Goal: Browse casually: Explore the website without a specific task or goal

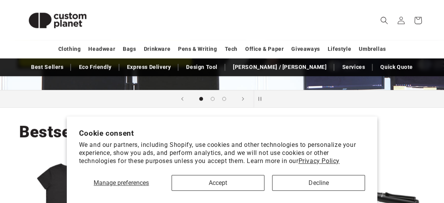
scroll to position [152, 0]
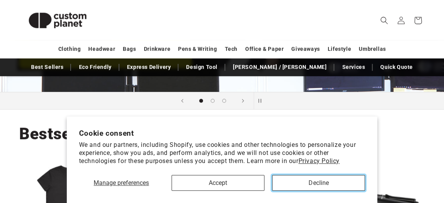
click at [293, 185] on button "Decline" at bounding box center [318, 183] width 93 height 16
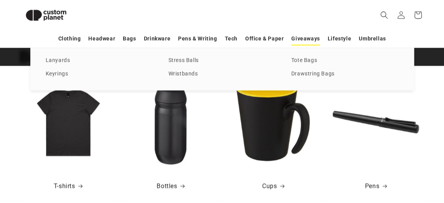
scroll to position [0, 0]
click at [49, 60] on link "Lanyards" at bounding box center [99, 60] width 107 height 10
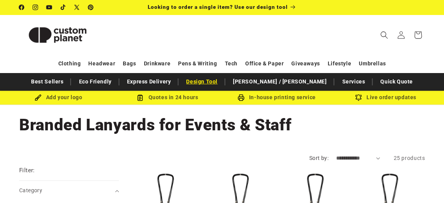
click at [221, 82] on link "Design Tool" at bounding box center [201, 81] width 39 height 13
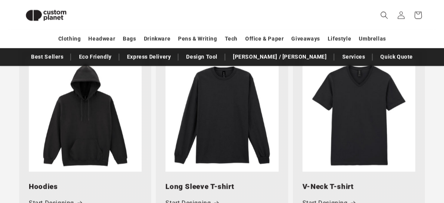
scroll to position [527, 0]
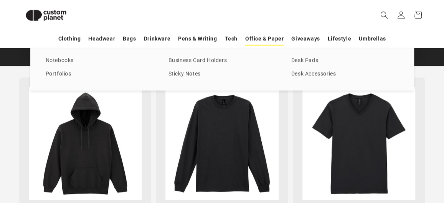
click at [274, 42] on link "Office & Paper" at bounding box center [264, 38] width 38 height 13
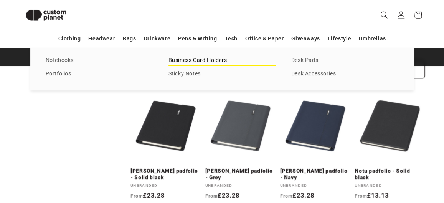
scroll to position [1217, 0]
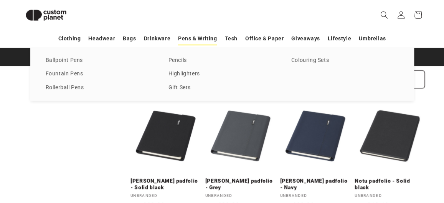
click at [197, 36] on link "Pens & Writing" at bounding box center [197, 38] width 39 height 13
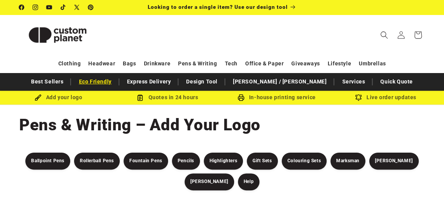
click at [115, 82] on link "Eco Friendly" at bounding box center [95, 81] width 40 height 13
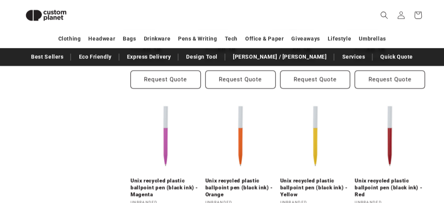
scroll to position [527, 0]
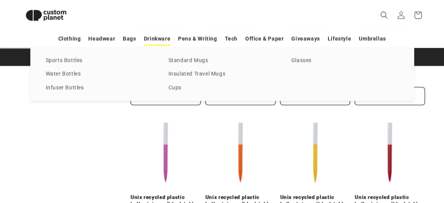
click at [159, 41] on link "Drinkware" at bounding box center [157, 38] width 26 height 13
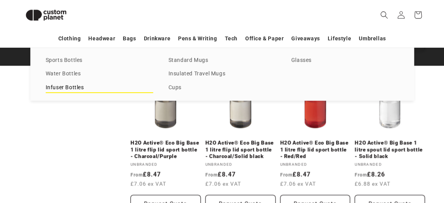
scroll to position [1102, 0]
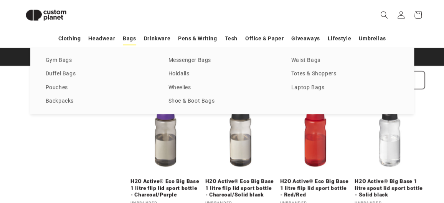
click at [127, 40] on link "Bags" at bounding box center [129, 38] width 13 height 13
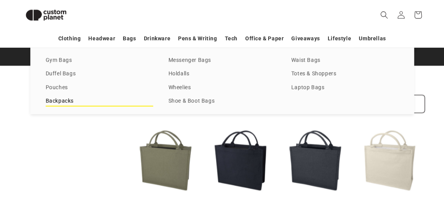
scroll to position [1064, 0]
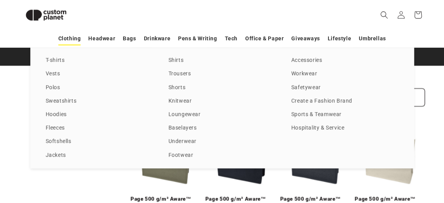
click at [75, 37] on link "Clothing" at bounding box center [69, 38] width 23 height 13
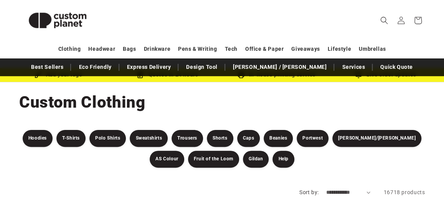
scroll to position [38, 0]
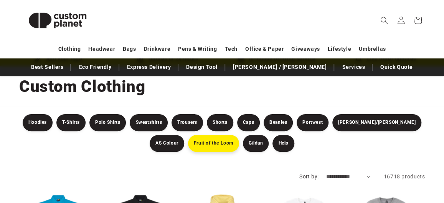
click at [190, 139] on link "Fruit of the Loom" at bounding box center [213, 143] width 51 height 17
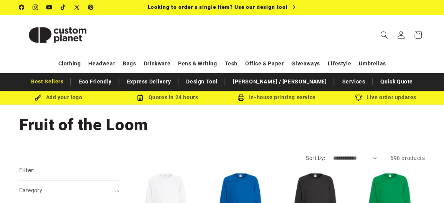
click at [67, 84] on link "Best Sellers" at bounding box center [47, 81] width 40 height 13
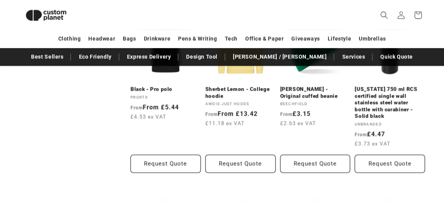
scroll to position [488, 0]
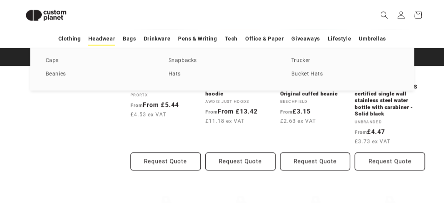
click at [101, 38] on link "Headwear" at bounding box center [101, 38] width 27 height 13
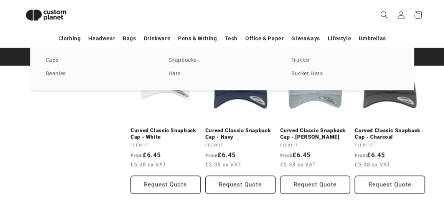
scroll to position [949, 0]
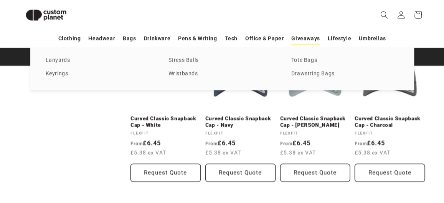
click at [310, 39] on link "Giveaways" at bounding box center [305, 38] width 28 height 13
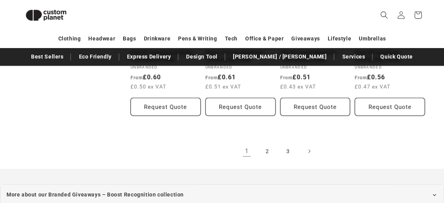
scroll to position [1486, 0]
click at [268, 143] on link "2" at bounding box center [267, 151] width 17 height 17
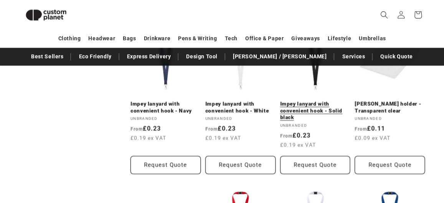
scroll to position [796, 0]
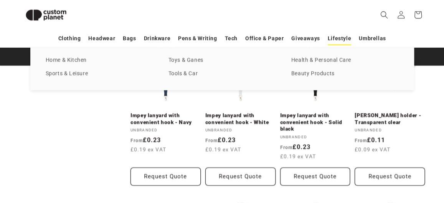
click at [339, 40] on link "Lifestyle" at bounding box center [339, 38] width 23 height 13
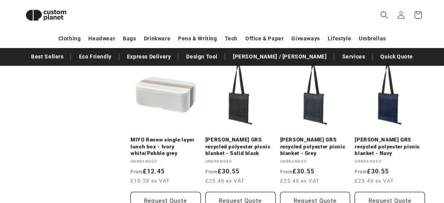
scroll to position [1294, 0]
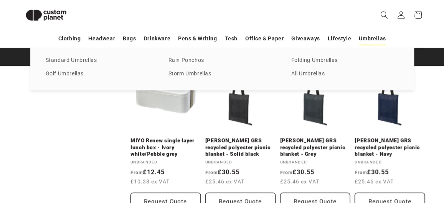
click at [361, 40] on link "Umbrellas" at bounding box center [372, 38] width 27 height 13
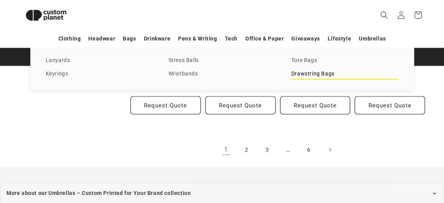
scroll to position [1524, 0]
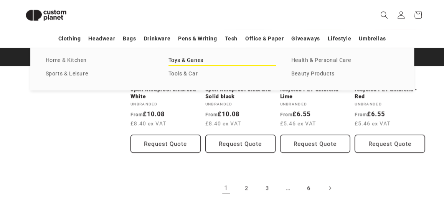
click at [188, 60] on link "Toys & Ganes" at bounding box center [221, 60] width 107 height 10
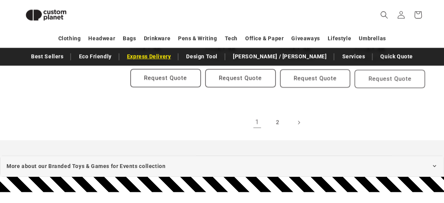
scroll to position [834, 0]
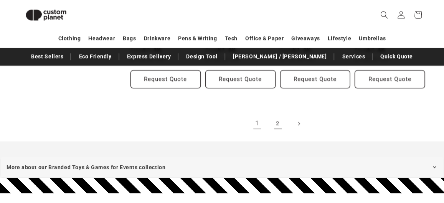
click at [276, 125] on link "2" at bounding box center [277, 123] width 17 height 17
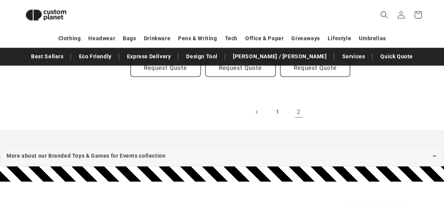
scroll to position [719, 0]
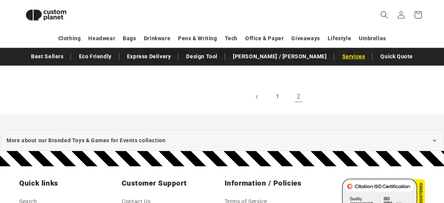
click at [338, 61] on link "Services" at bounding box center [353, 56] width 31 height 13
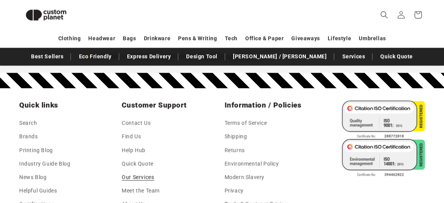
scroll to position [793, 0]
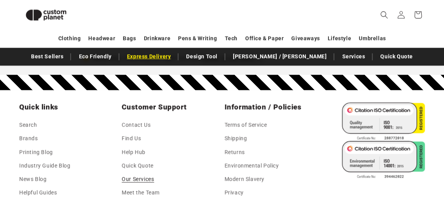
click at [175, 56] on link "Express Delivery" at bounding box center [149, 56] width 52 height 13
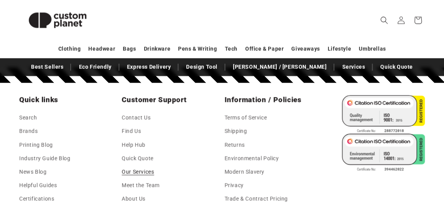
scroll to position [793, 0]
